Goal: Task Accomplishment & Management: Complete application form

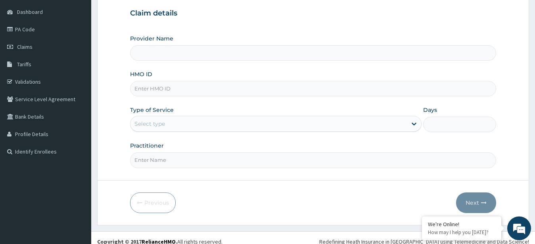
scroll to position [82, 0]
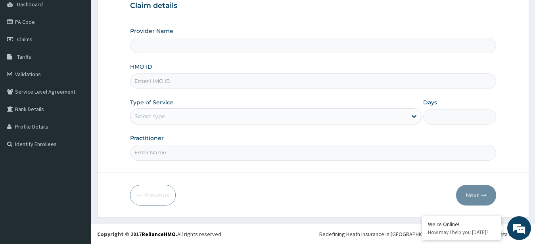
click at [187, 47] on input "Provider Name" at bounding box center [313, 45] width 366 height 15
click at [171, 79] on input "HMO ID" at bounding box center [313, 80] width 366 height 15
click at [163, 46] on input "Provider Name" at bounding box center [313, 45] width 366 height 15
click at [119, 39] on form "Step 1 of 2 Claim details Provider Name HMO ID Type of Service Select type Days…" at bounding box center [313, 88] width 432 height 257
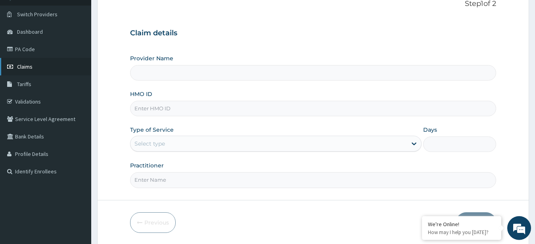
scroll to position [42, 0]
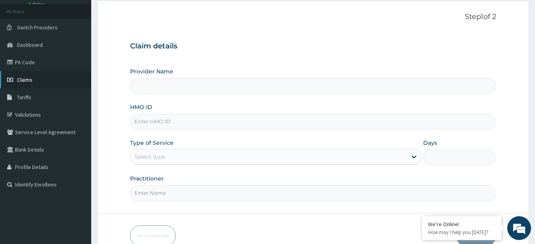
click at [47, 79] on link "Claims" at bounding box center [45, 79] width 91 height 17
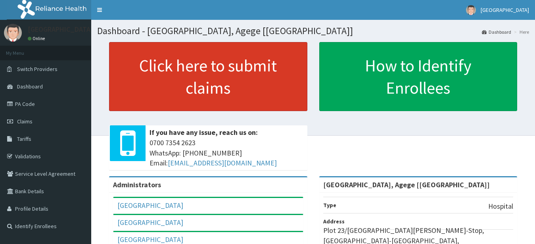
click at [155, 80] on link "Click here to submit claims" at bounding box center [208, 76] width 198 height 69
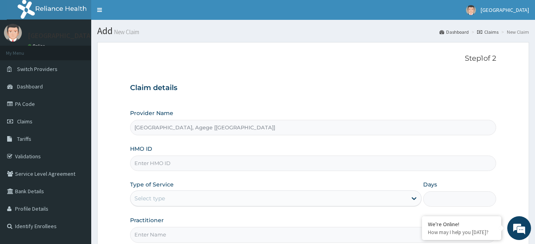
paste input "NEI/10019/A"
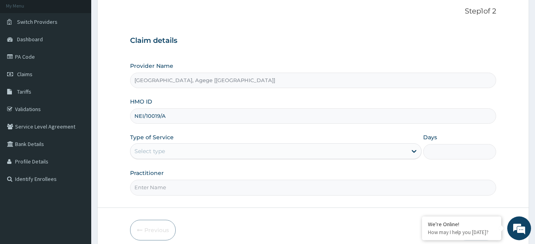
scroll to position [82, 0]
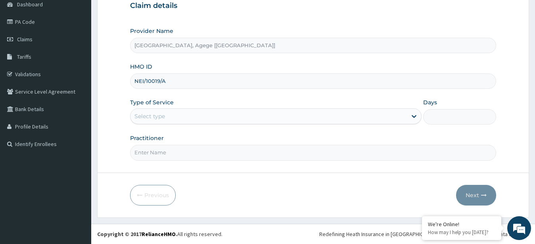
type input "NEI/10019/A"
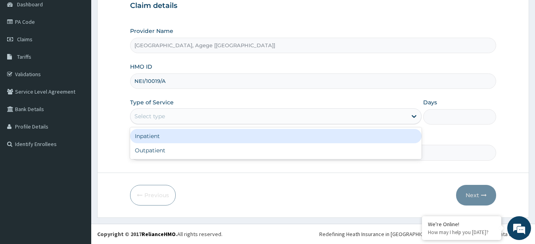
click at [180, 111] on div "Select type" at bounding box center [268, 116] width 277 height 13
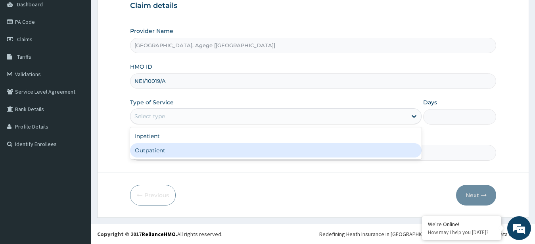
click at [176, 149] on div "Outpatient" at bounding box center [276, 150] width 292 height 14
type input "1"
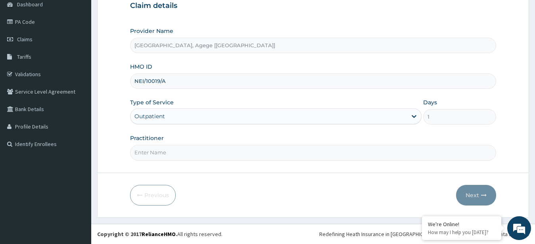
click at [177, 150] on input "Practitioner" at bounding box center [313, 152] width 366 height 15
type input "Dr [PERSON_NAME]"
click at [476, 197] on button "Next" at bounding box center [476, 195] width 40 height 21
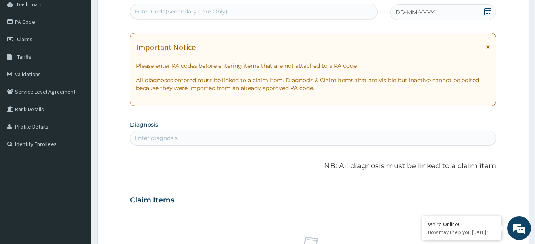
click at [442, 11] on div "DD-MM-YYYY" at bounding box center [443, 12] width 106 height 16
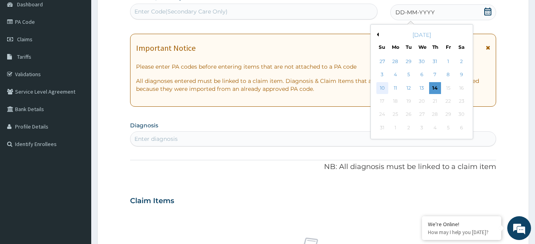
click at [384, 88] on div "10" at bounding box center [382, 88] width 12 height 12
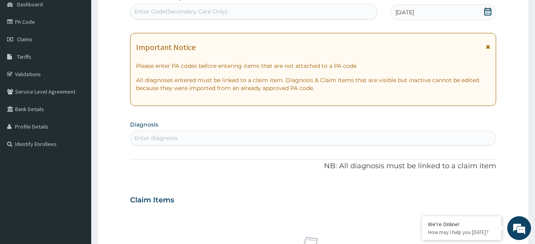
scroll to position [163, 0]
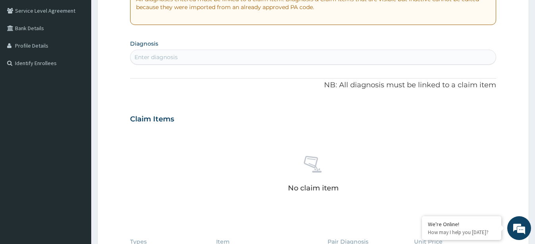
click at [331, 57] on div "Enter diagnosis" at bounding box center [312, 57] width 365 height 13
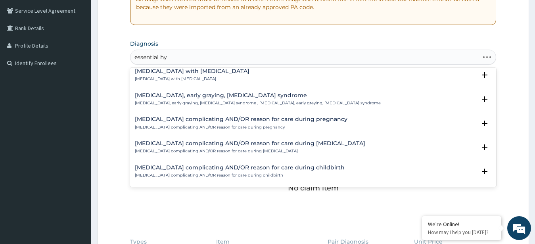
scroll to position [407, 0]
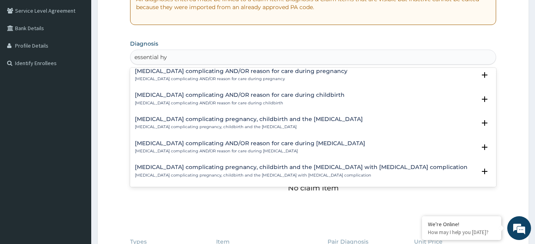
type input "essential hyp"
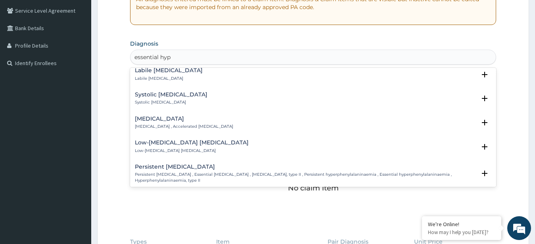
scroll to position [0, 0]
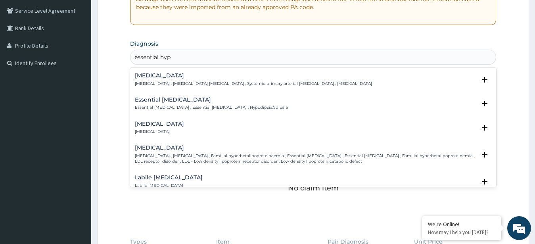
click at [296, 86] on p "[MEDICAL_DATA] , [MEDICAL_DATA] [MEDICAL_DATA] , Systemic primary arterial [MED…" at bounding box center [253, 84] width 237 height 6
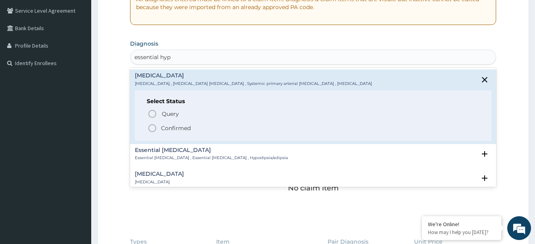
click at [189, 128] on p "Confirmed" at bounding box center [176, 128] width 30 height 8
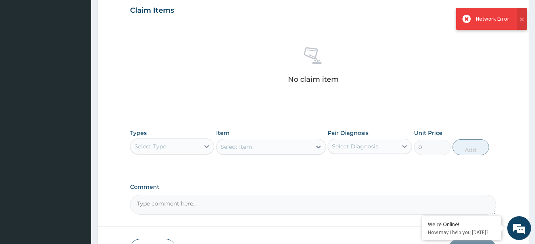
scroll to position [284, 0]
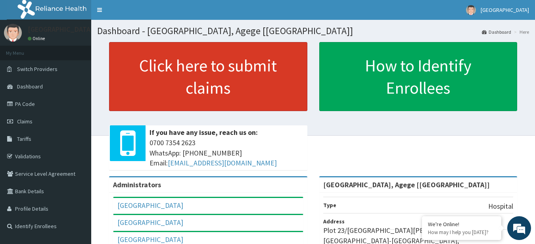
click at [226, 88] on link "Click here to submit claims" at bounding box center [208, 76] width 198 height 69
click at [219, 77] on link "Click here to submit claims" at bounding box center [208, 76] width 198 height 69
click at [261, 81] on link "Click here to submit claims" at bounding box center [208, 76] width 198 height 69
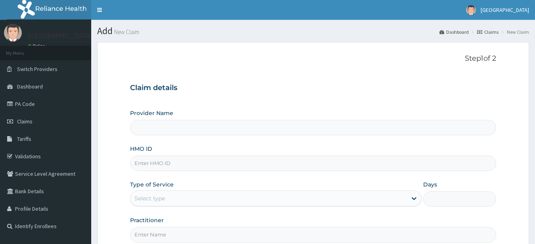
scroll to position [81, 0]
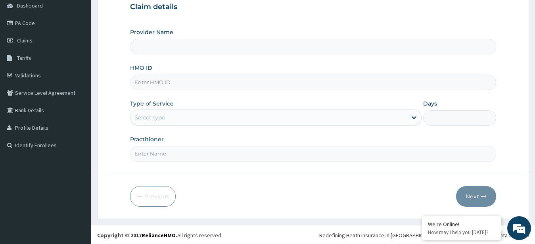
type input "[GEOGRAPHIC_DATA], Agege [[GEOGRAPHIC_DATA]]"
paste input "NEI/10019/A"
type input "NEI/10019/A"
click at [186, 119] on div "Select type" at bounding box center [268, 117] width 277 height 13
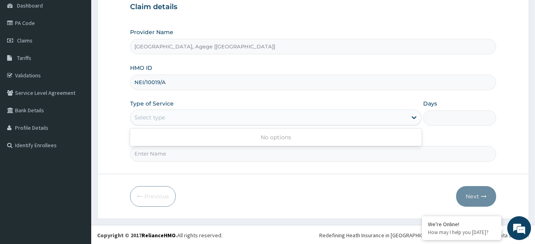
click at [290, 104] on div "Type of Service Use Up and Down to choose options, press Enter to select the cu…" at bounding box center [276, 112] width 292 height 26
click at [299, 119] on div "Select type" at bounding box center [268, 117] width 277 height 13
click at [300, 120] on div "Select type" at bounding box center [268, 117] width 277 height 13
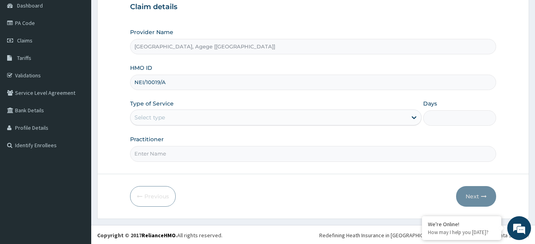
drag, startPoint x: 325, startPoint y: 130, endPoint x: 328, endPoint y: 114, distance: 15.7
click at [327, 118] on div "Provider Name [GEOGRAPHIC_DATA], Agege [[GEOGRAPHIC_DATA]] HMO ID NEI/10019/A T…" at bounding box center [313, 94] width 366 height 133
click at [328, 114] on div "Select type" at bounding box center [268, 117] width 277 height 13
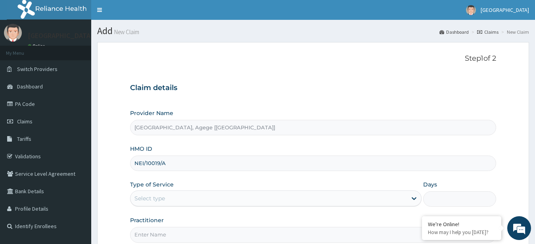
scroll to position [82, 0]
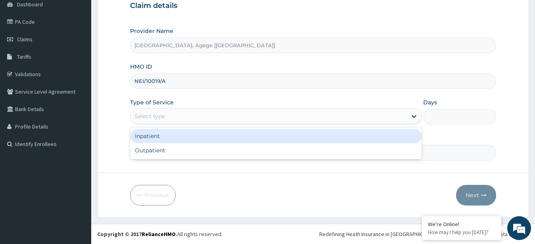
click at [253, 112] on div "Select type" at bounding box center [268, 116] width 277 height 13
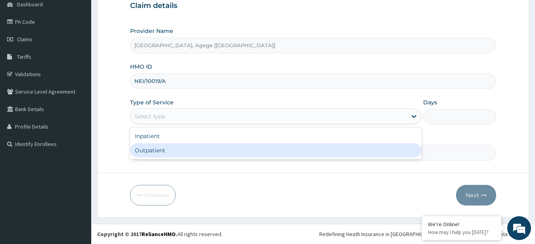
click at [231, 147] on div "Outpatient" at bounding box center [276, 150] width 292 height 14
type input "1"
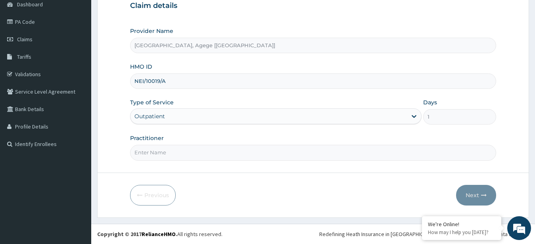
click at [185, 152] on input "Practitioner" at bounding box center [313, 152] width 366 height 15
click at [171, 149] on input "D" at bounding box center [313, 152] width 366 height 15
type input "Dr [PERSON_NAME]"
click at [475, 199] on button "Next" at bounding box center [476, 195] width 40 height 21
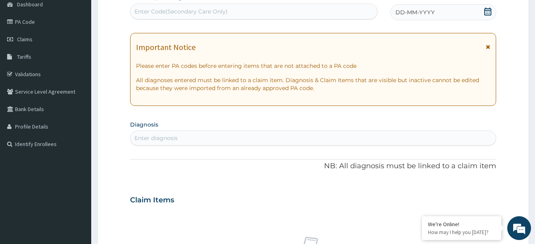
click at [487, 11] on icon at bounding box center [487, 12] width 7 height 8
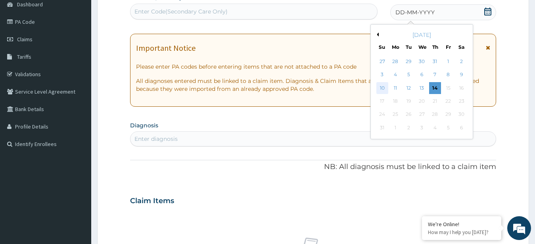
click at [382, 89] on div "10" at bounding box center [382, 88] width 12 height 12
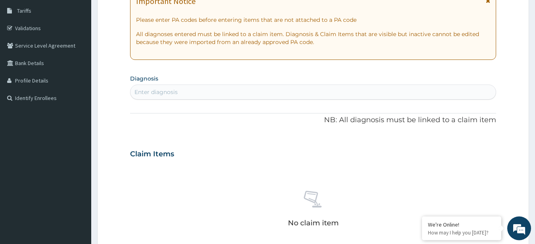
scroll to position [163, 0]
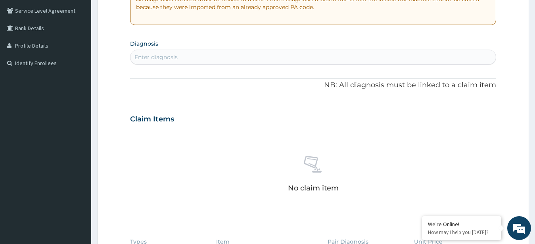
click at [244, 52] on div "Enter diagnosis" at bounding box center [312, 57] width 365 height 13
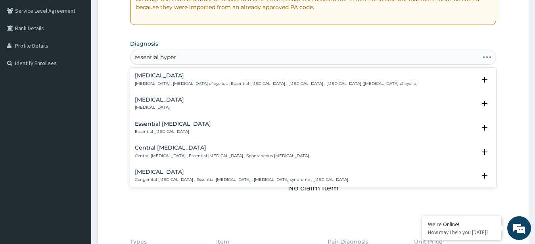
click at [210, 117] on div "[MEDICAL_DATA] [MEDICAL_DATA] Select Status Query Query covers suspected (?), K…" at bounding box center [313, 106] width 366 height 24
type input "[MEDICAL_DATA]"
